Goal: Task Accomplishment & Management: Use online tool/utility

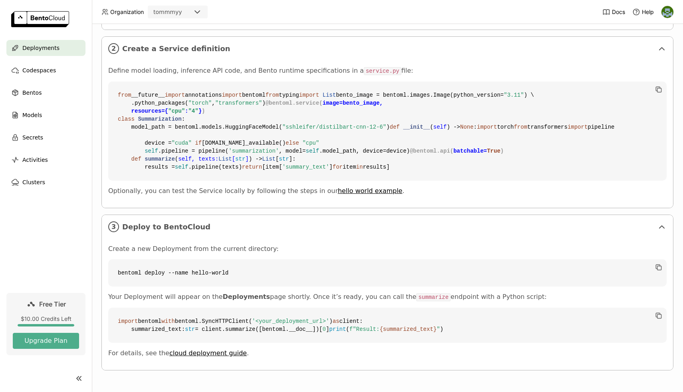
click at [191, 259] on code "bentoml deploy --name hello-world" at bounding box center [387, 272] width 559 height 27
click at [225, 259] on code "bentoml deploy --name hello-world" at bounding box center [387, 272] width 559 height 27
click at [242, 259] on code "bentoml deploy --name hello-world" at bounding box center [387, 272] width 559 height 27
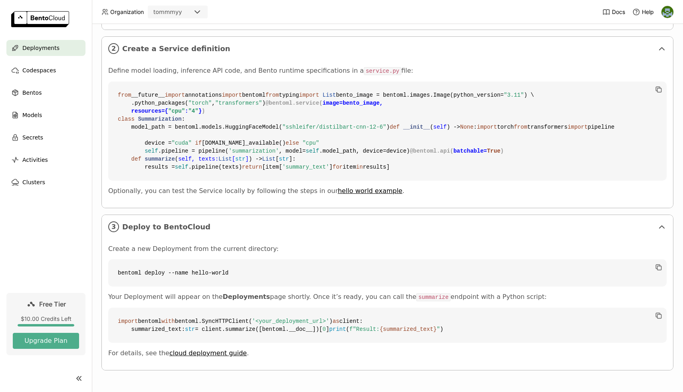
click at [274, 259] on code "bentoml deploy --name hello-world" at bounding box center [387, 272] width 559 height 27
click at [247, 293] on p "Your Deployment will appear on the Deployments page shortly. Once it’s ready, y…" at bounding box center [387, 297] width 559 height 8
click at [262, 293] on p "Your Deployment will appear on the Deployments page shortly. Once it’s ready, y…" at bounding box center [387, 297] width 559 height 8
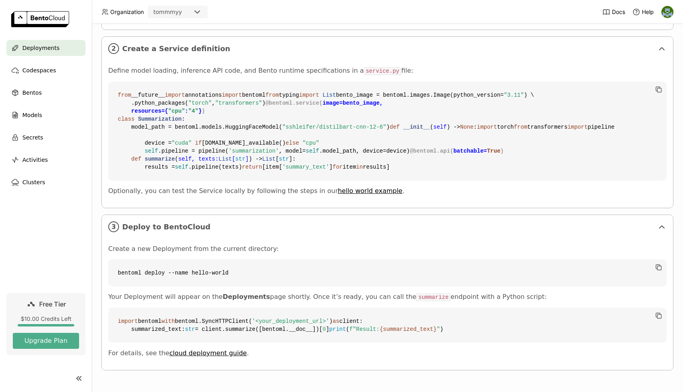
click at [276, 293] on p "Your Deployment will appear on the Deployments page shortly. Once it’s ready, y…" at bounding box center [387, 297] width 559 height 8
click at [291, 293] on p "Your Deployment will appear on the Deployments page shortly. Once it’s ready, y…" at bounding box center [387, 297] width 559 height 8
drag, startPoint x: 294, startPoint y: 273, endPoint x: 509, endPoint y: 272, distance: 214.6
click at [509, 293] on p "Your Deployment will appear on the Deployments page shortly. Once it’s ready, y…" at bounding box center [387, 297] width 559 height 8
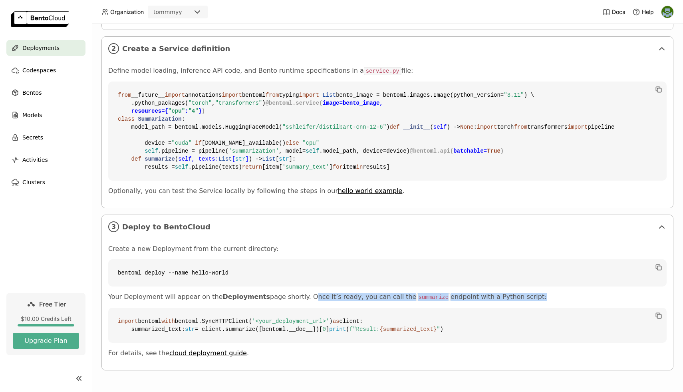
click at [509, 293] on p "Your Deployment will appear on the Deployments page shortly. Once it’s ready, y…" at bounding box center [387, 297] width 559 height 8
click at [144, 259] on code "bentoml deploy --name hello-world" at bounding box center [387, 272] width 559 height 27
click at [130, 259] on code "bentoml deploy --name hello-world" at bounding box center [387, 272] width 559 height 27
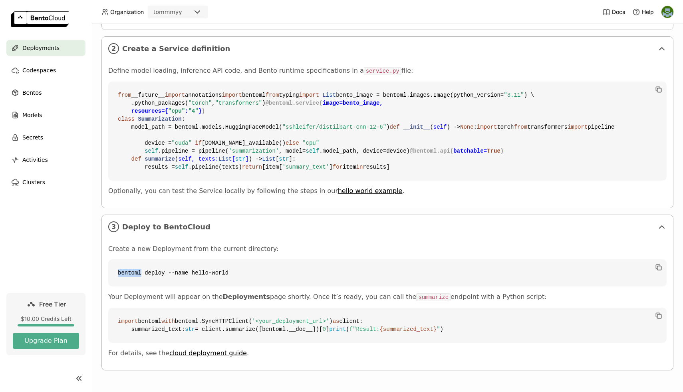
click at [137, 259] on code "bentoml deploy --name hello-world" at bounding box center [387, 272] width 559 height 27
click at [40, 155] on span "Activities" at bounding box center [35, 160] width 26 height 10
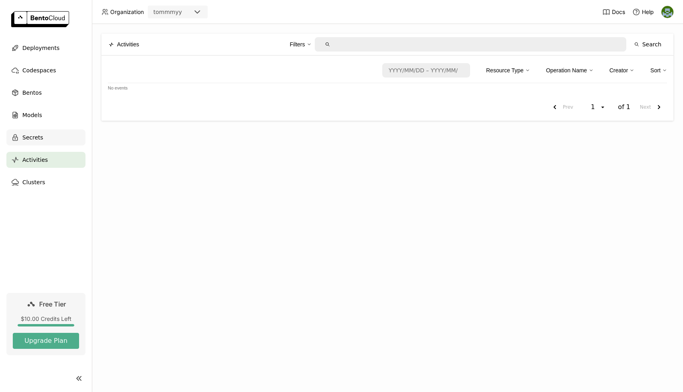
click at [42, 135] on div "Secrets" at bounding box center [45, 137] width 79 height 16
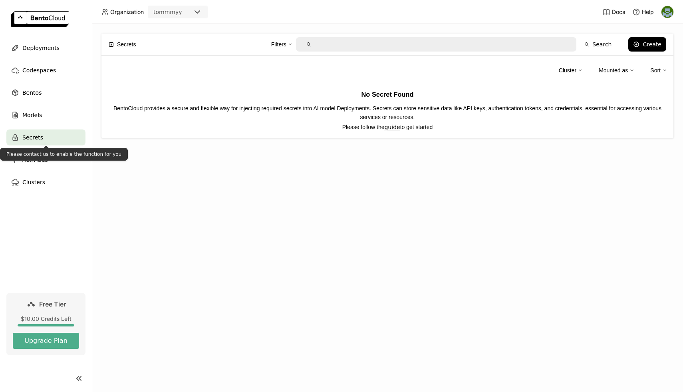
click at [119, 161] on div "Secrets Filters Search Create Cluster Mounted as Sort No Secret Found BentoClou…" at bounding box center [387, 208] width 591 height 368
click at [40, 107] on div "Models" at bounding box center [45, 115] width 79 height 16
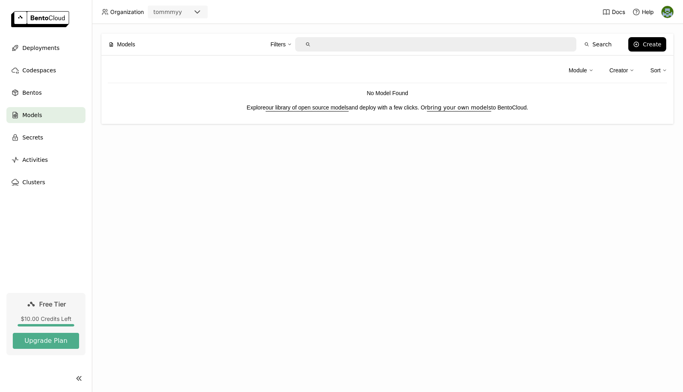
click at [244, 179] on div "Models Filters Search Create Module Creator Sort No Model Found Explore our lib…" at bounding box center [387, 208] width 591 height 368
click at [367, 171] on div "Models Filters Search Create Module Creator Sort No Model Found Explore our lib…" at bounding box center [387, 208] width 591 height 368
drag, startPoint x: 367, startPoint y: 93, endPoint x: 419, endPoint y: 91, distance: 52.0
click at [419, 91] on p "No Model Found" at bounding box center [387, 93] width 559 height 9
